Goal: Transaction & Acquisition: Purchase product/service

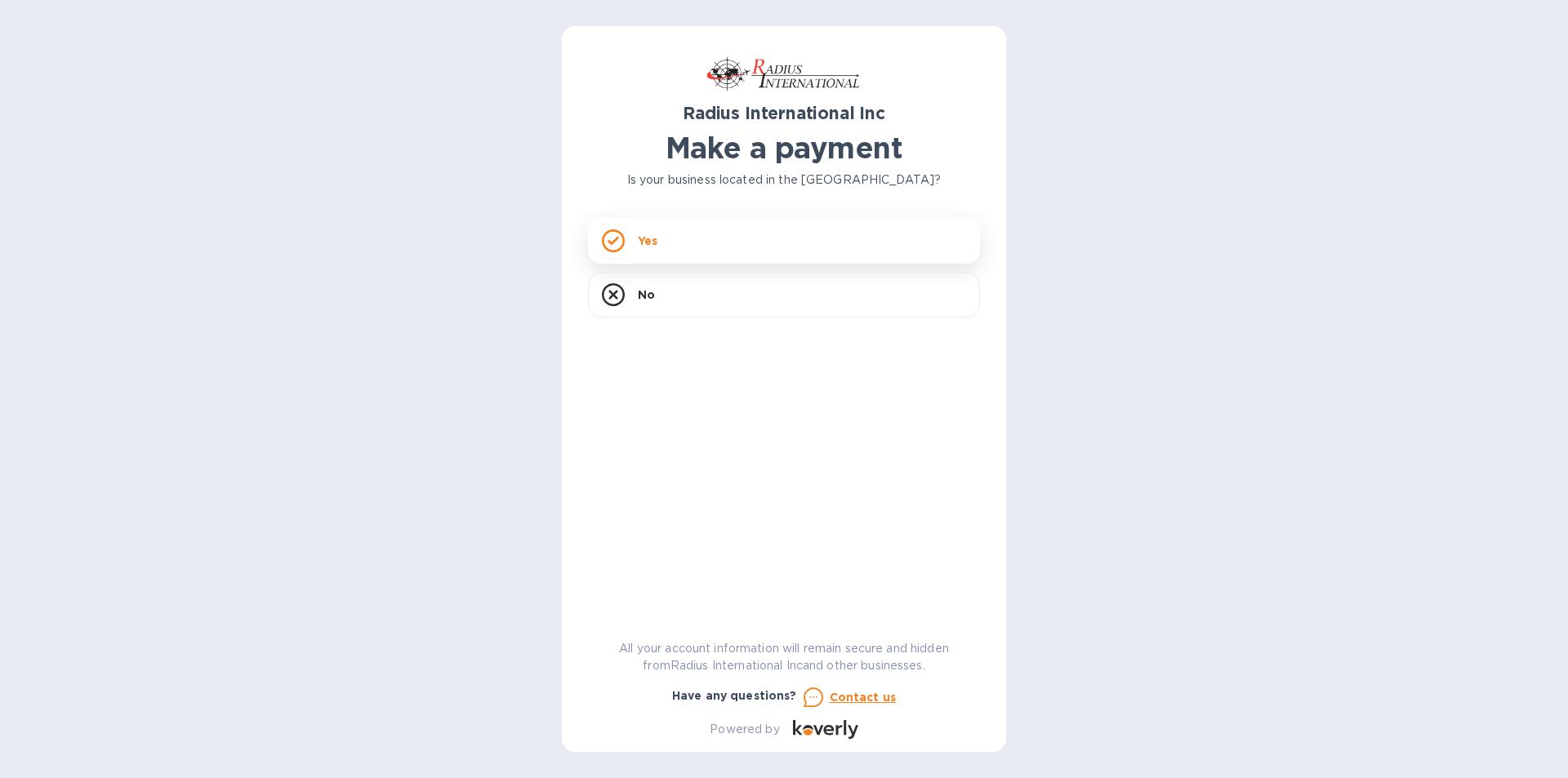
click at [682, 241] on div "Yes" at bounding box center [784, 241] width 392 height 45
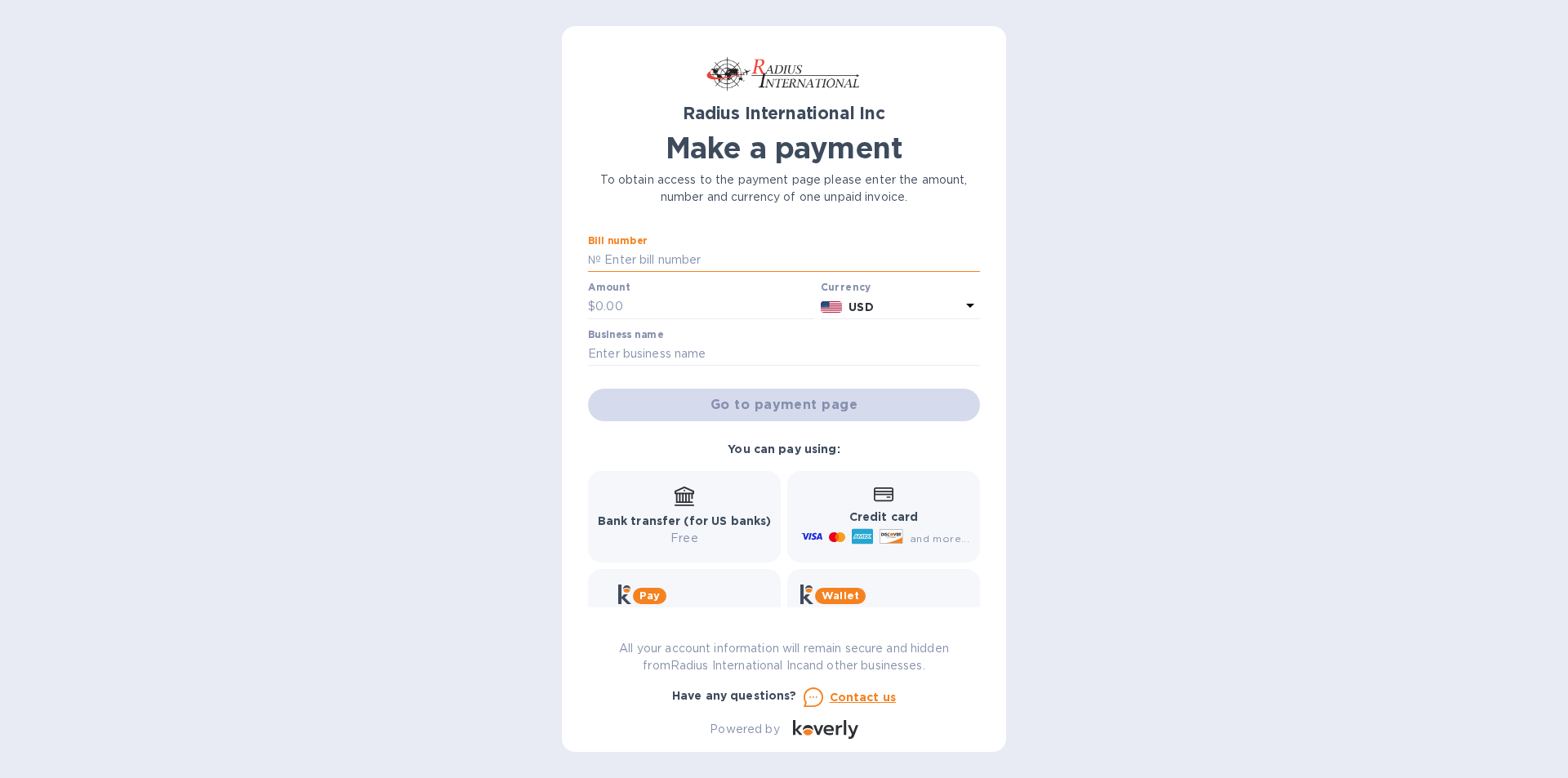
click at [682, 259] on input "text" at bounding box center [790, 260] width 379 height 25
click at [606, 255] on input "text" at bounding box center [790, 260] width 379 height 25
type input "SSI00098807"
click at [640, 312] on input "text" at bounding box center [705, 306] width 219 height 25
type input "34,650.66"
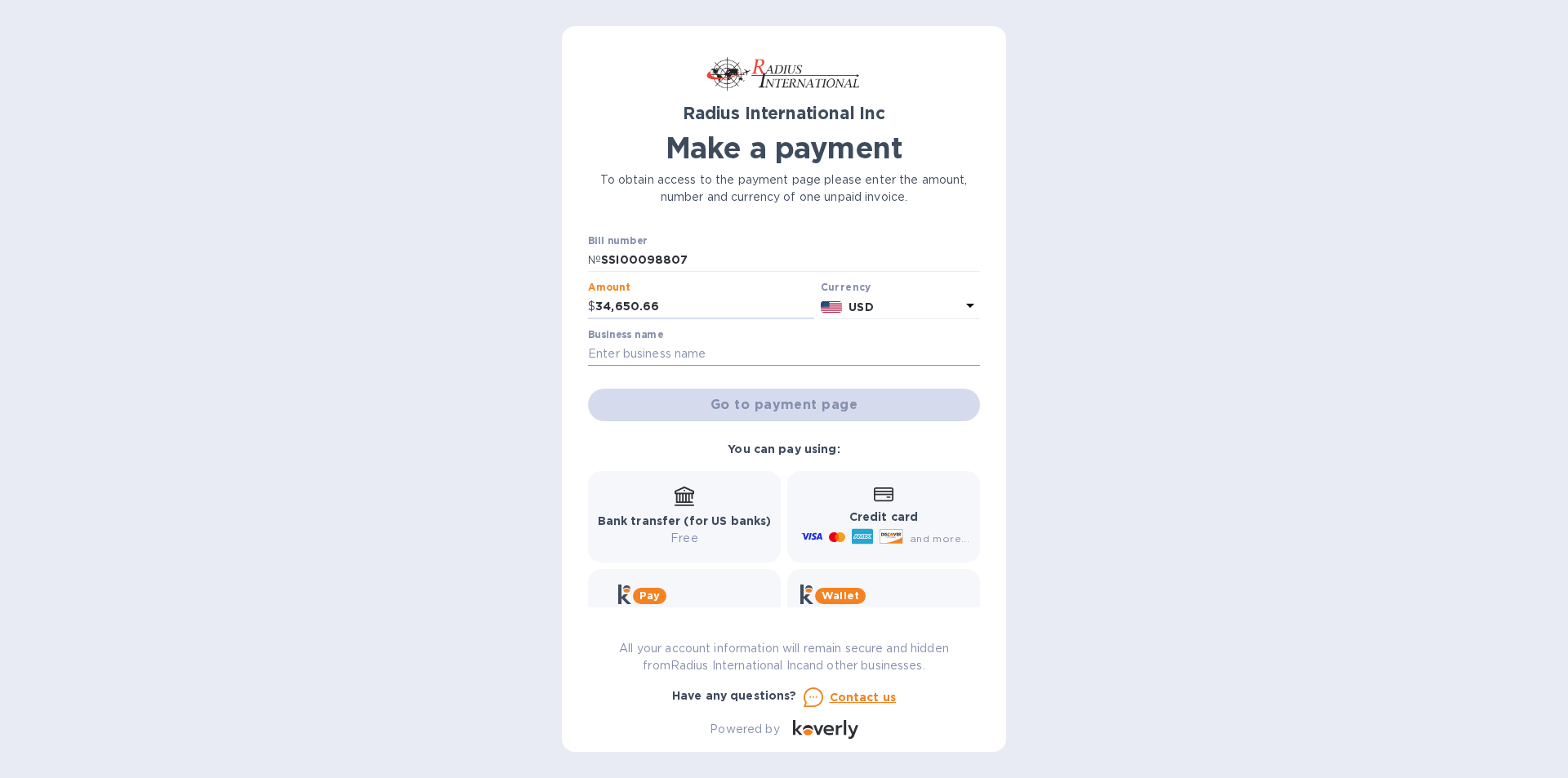
click at [705, 355] on input "text" at bounding box center [784, 353] width 392 height 25
type input "EMM SPECIALTIES"
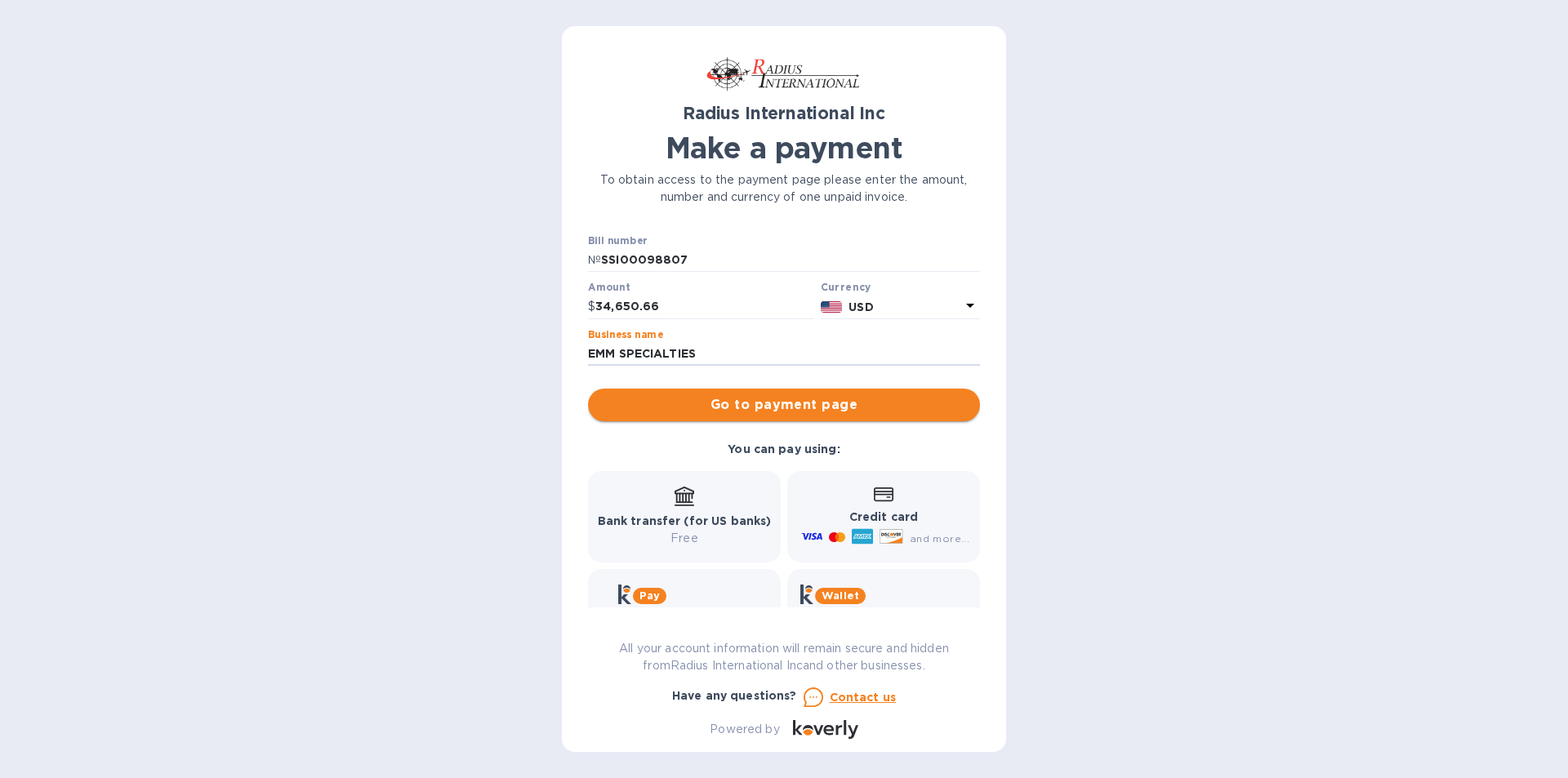
click at [701, 401] on span "Go to payment page" at bounding box center [784, 404] width 366 height 20
